Goal: Find specific page/section: Find specific page/section

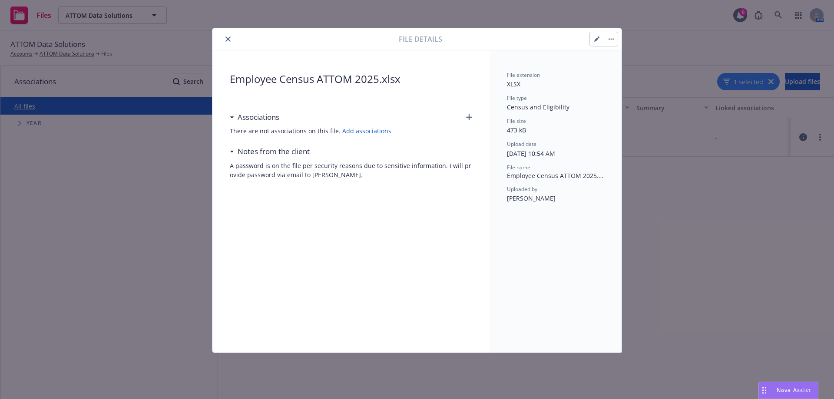
click at [227, 40] on icon "close" at bounding box center [227, 38] width 5 height 5
